Goal: Complete application form

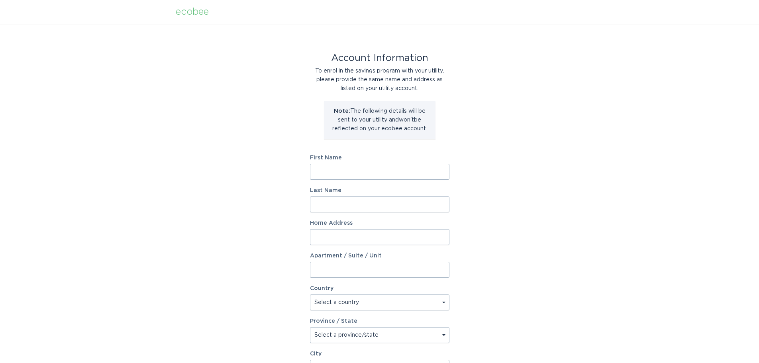
click at [387, 169] on input "First Name" at bounding box center [379, 172] width 139 height 16
type input "[PERSON_NAME]"
type input "Heidebrink"
type input "237 Cypress Dr"
select select "US"
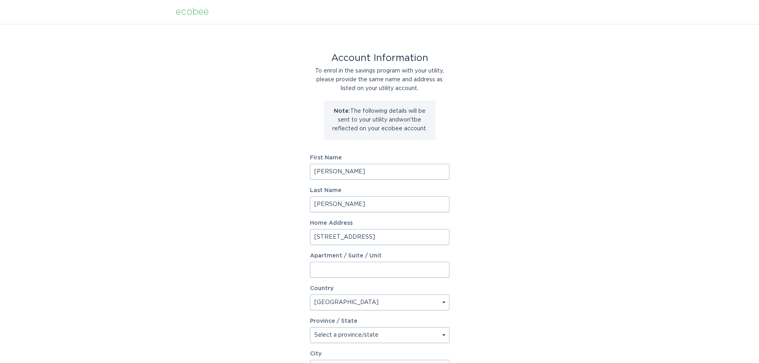
type input "Mankato"
type input "56001"
select select "MN"
click at [561, 215] on div "Account Information To enrol in the savings program with your utility, please p…" at bounding box center [379, 244] width 759 height 440
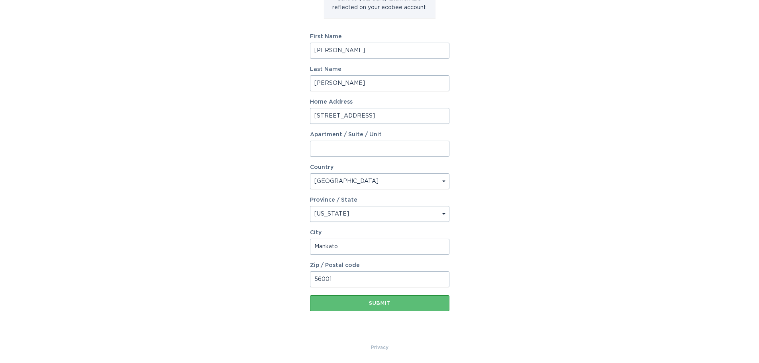
scroll to position [122, 0]
click at [413, 303] on div "Submit" at bounding box center [379, 302] width 131 height 5
